Goal: Book appointment/travel/reservation

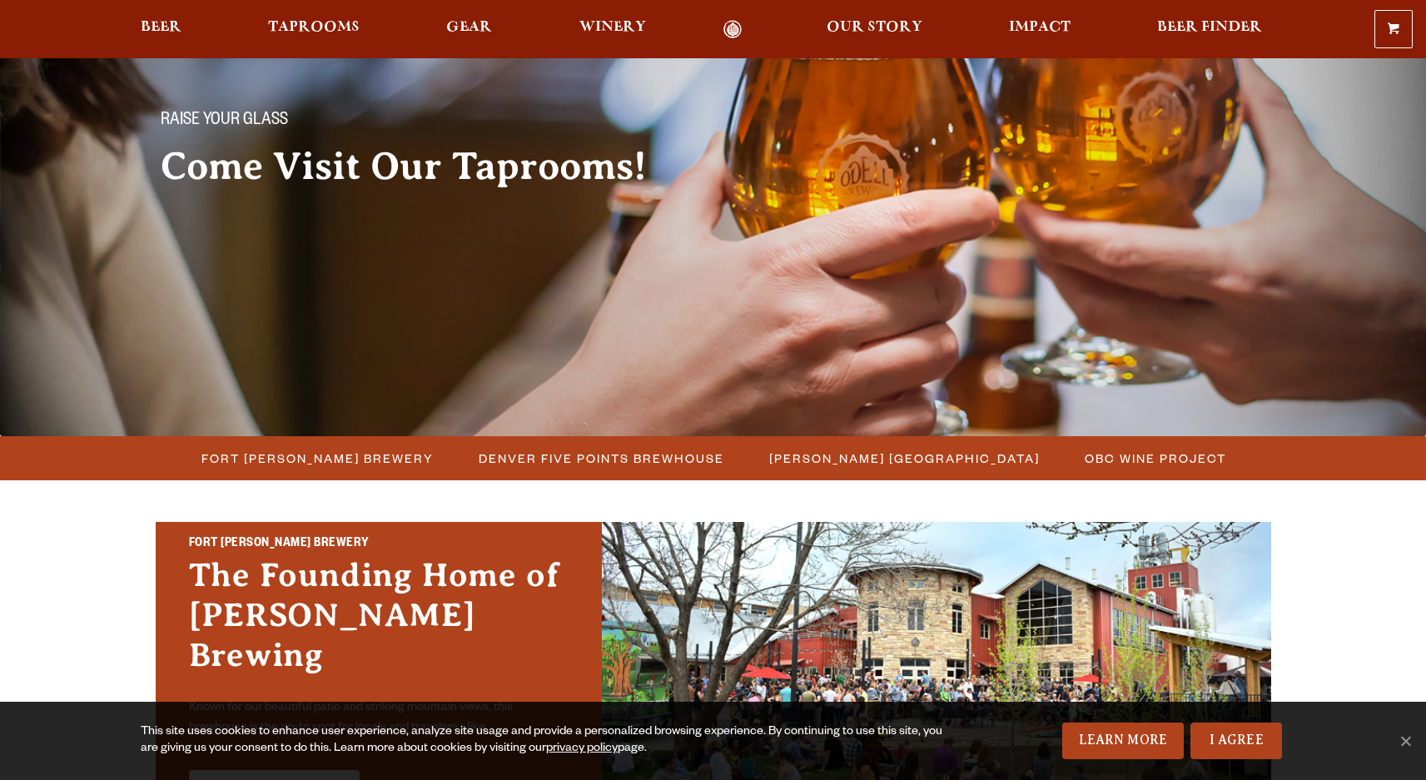
scroll to position [167, 0]
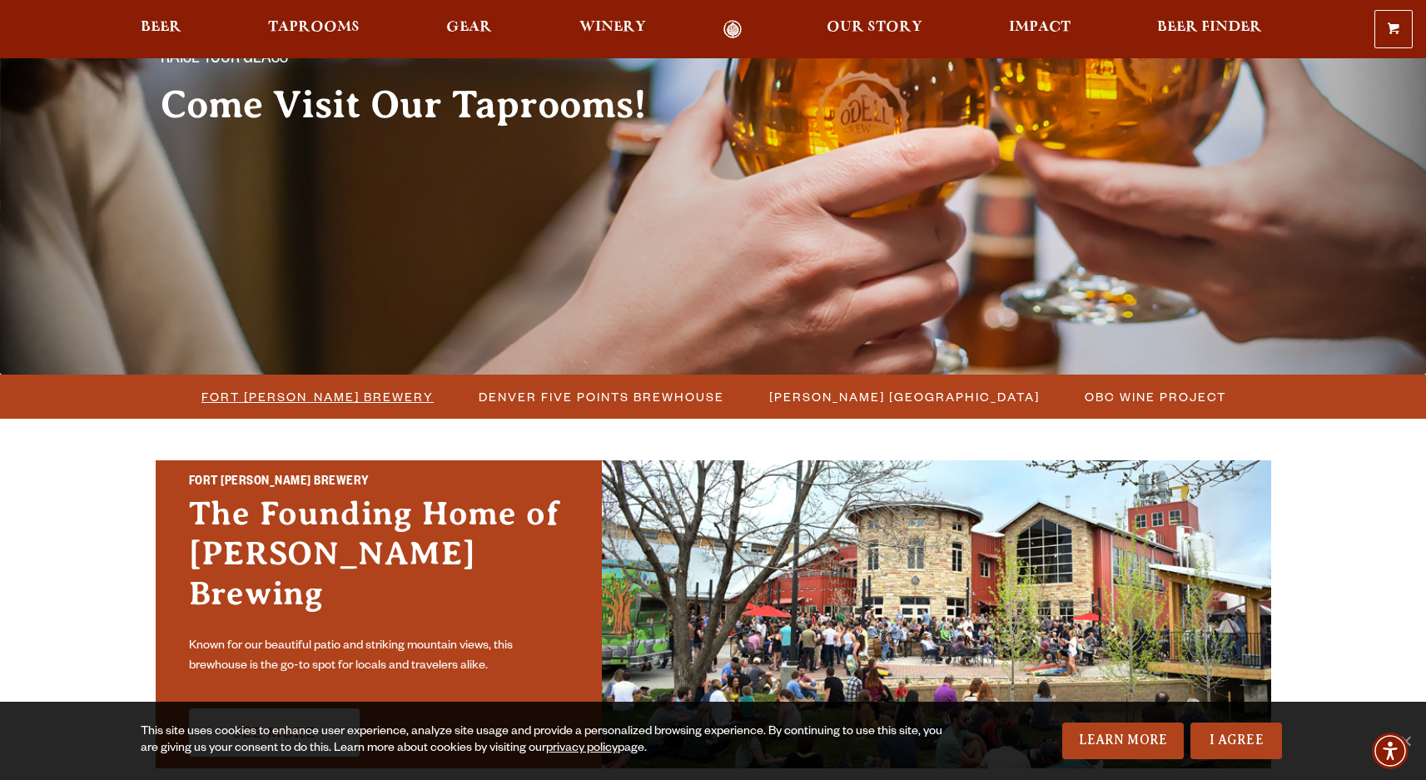
click at [322, 404] on span "Fort [PERSON_NAME] Brewery" at bounding box center [317, 397] width 232 height 24
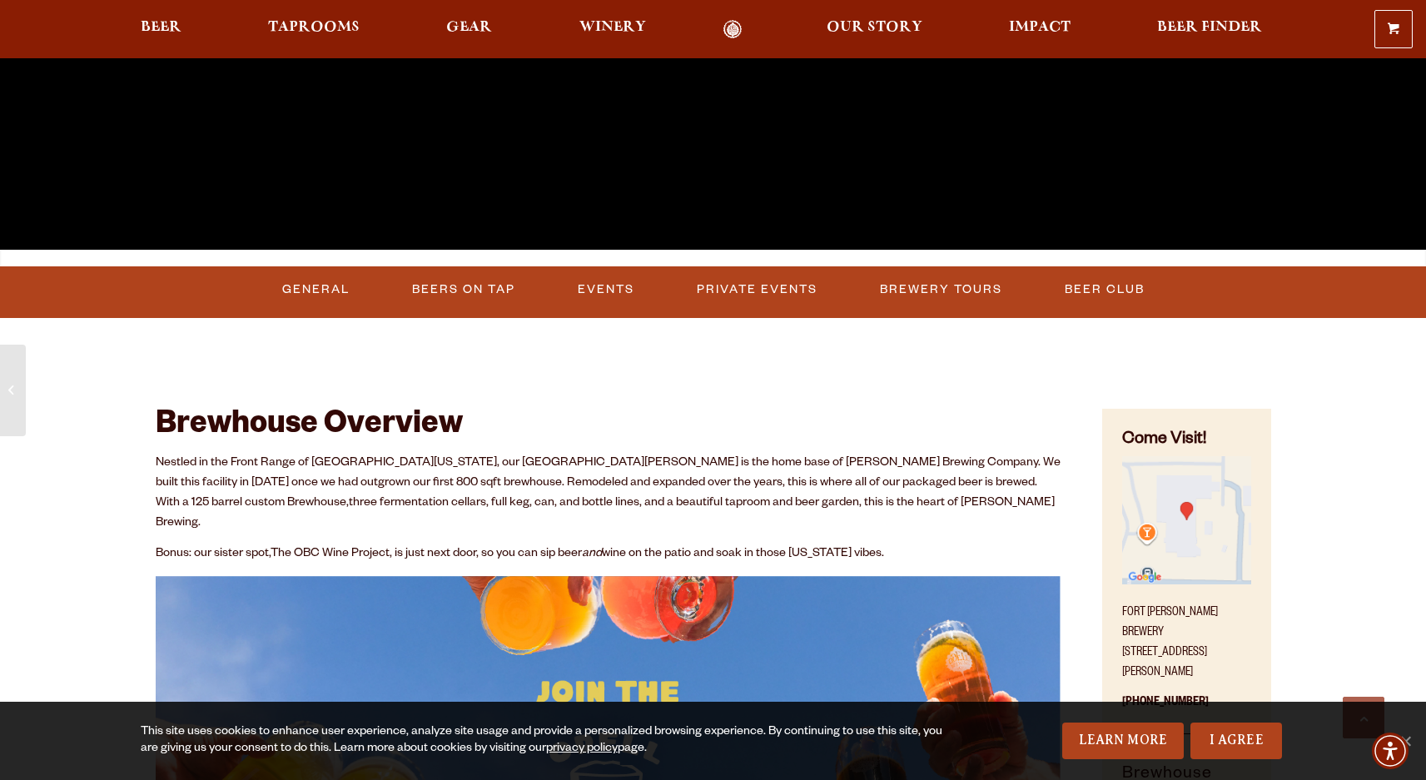
scroll to position [583, 0]
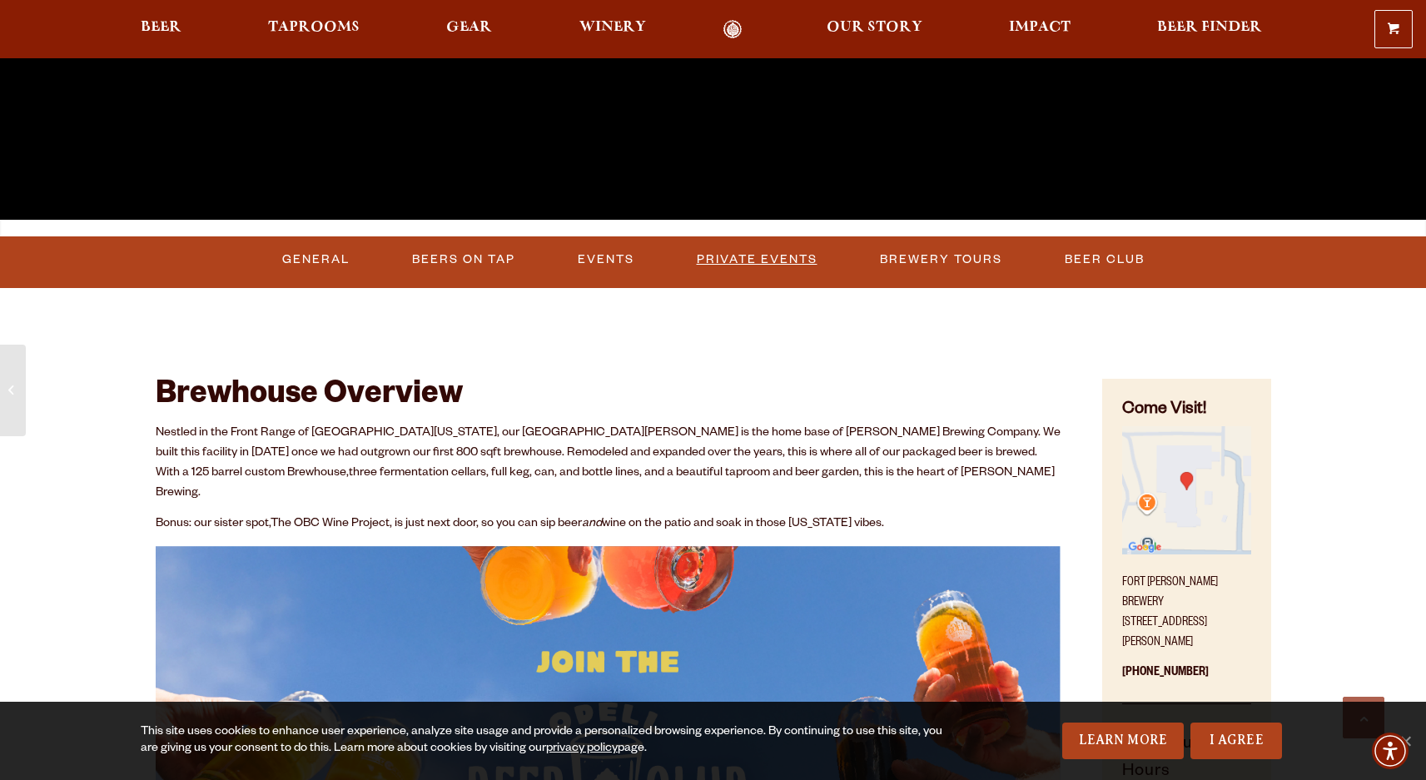
click at [762, 241] on link "Private Events" at bounding box center [757, 260] width 134 height 38
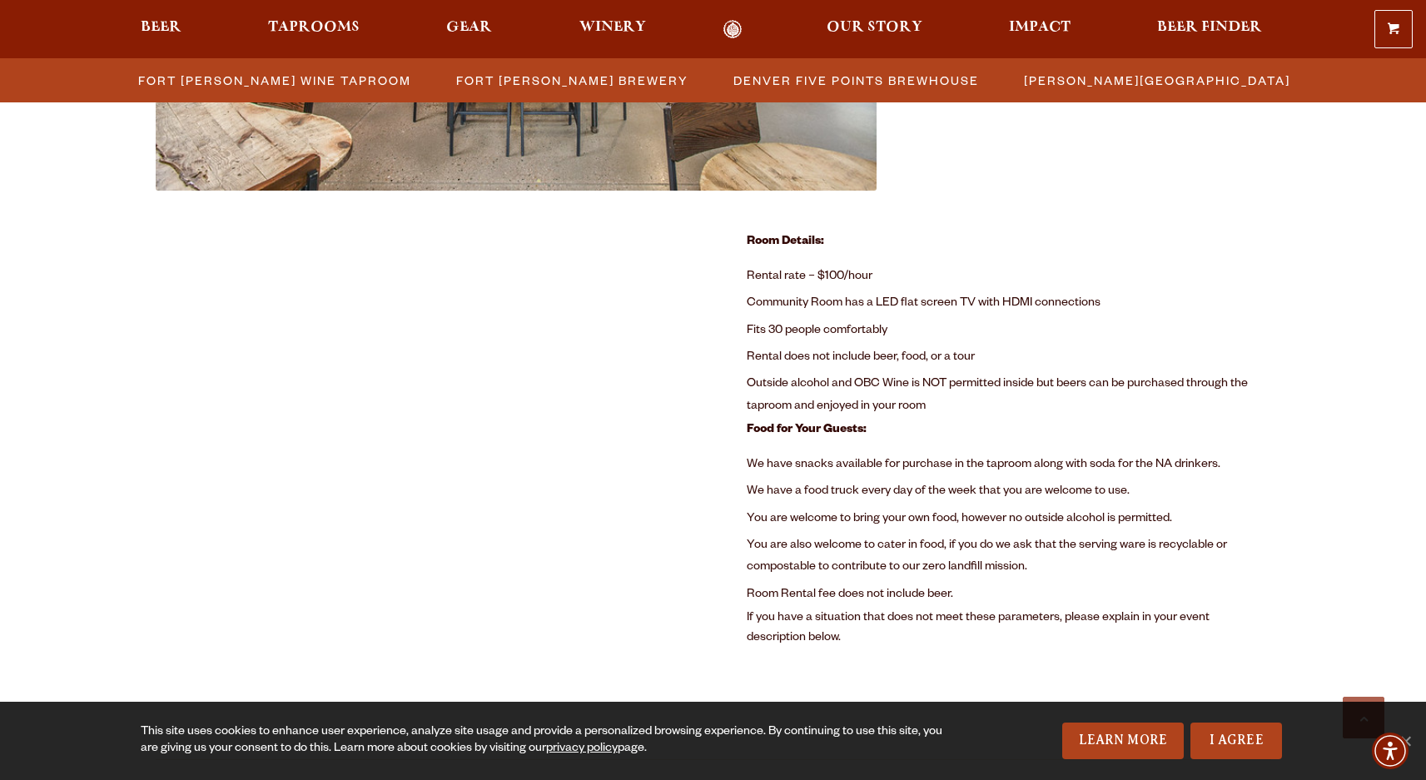
scroll to position [1141, 0]
